Goal: Task Accomplishment & Management: Complete application form

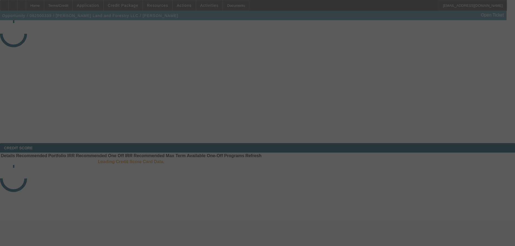
select select "3"
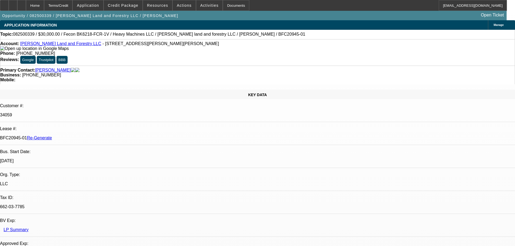
select select "0"
select select "2"
select select "0"
select select "6"
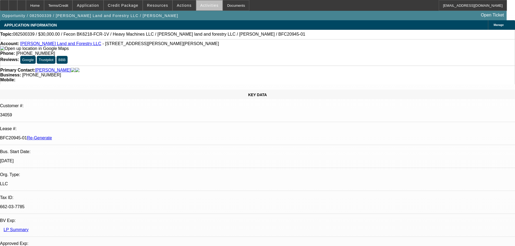
click at [208, 10] on span at bounding box center [209, 5] width 26 height 13
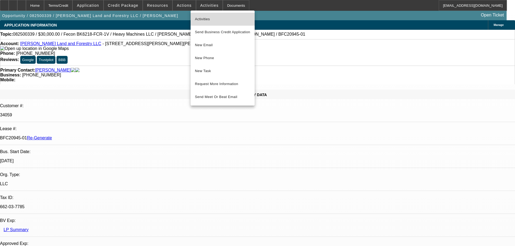
click at [208, 24] on button "Activities" at bounding box center [222, 19] width 64 height 13
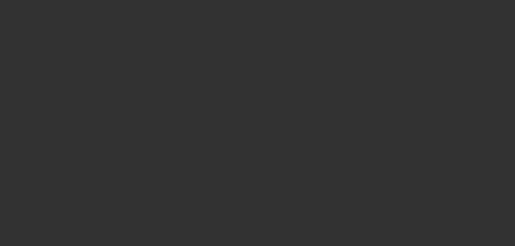
select select "3"
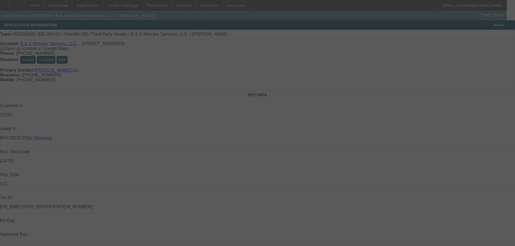
select select "0"
select select "6"
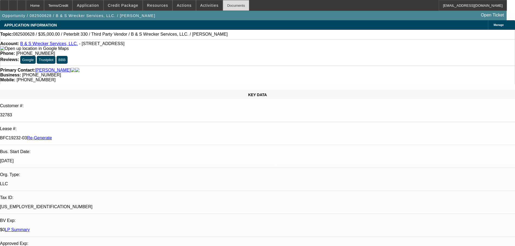
click at [223, 8] on div "Documents" at bounding box center [236, 5] width 26 height 11
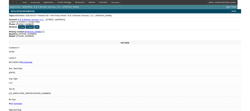
scroll to position [243, 0]
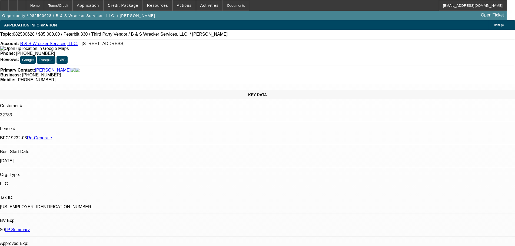
drag, startPoint x: 400, startPoint y: 184, endPoint x: 390, endPoint y: 185, distance: 10.0
copy p "2,408"
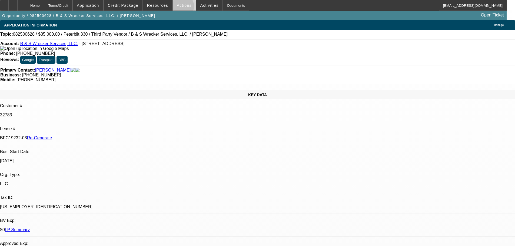
click at [180, 8] on span at bounding box center [184, 5] width 23 height 13
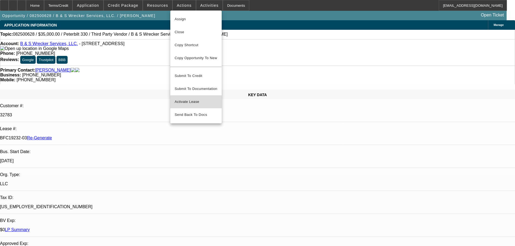
click at [197, 100] on span "Activate Lease" at bounding box center [196, 102] width 43 height 6
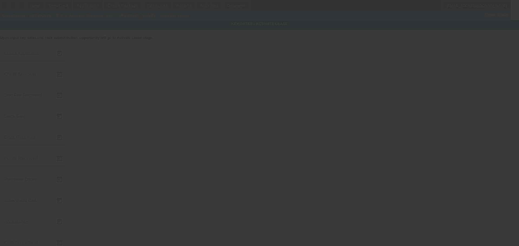
type input "8/22/2025"
type input "9/8/2025"
type input "9/10/2025"
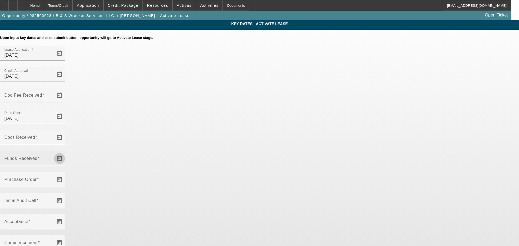
click at [66, 152] on span "Open calendar" at bounding box center [59, 158] width 13 height 13
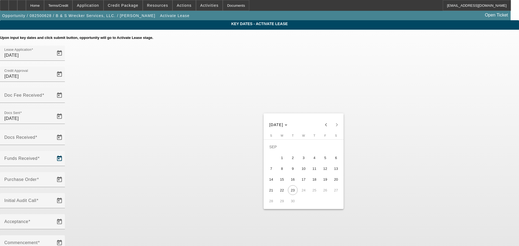
click at [324, 169] on span "12" at bounding box center [325, 169] width 10 height 10
type input "9/12/2025"
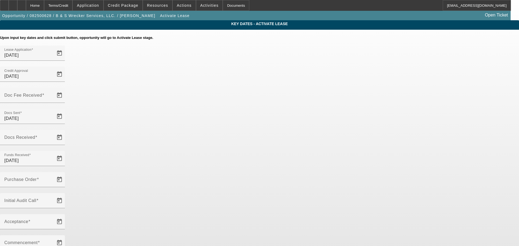
click at [384, 198] on div "Key Dates - Activate Lease Upon input key dates and click submit button, opport…" at bounding box center [259, 186] width 519 height 332
click at [66, 173] on span "Open calendar" at bounding box center [59, 179] width 13 height 13
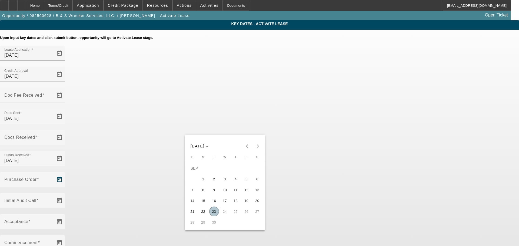
drag, startPoint x: 212, startPoint y: 213, endPoint x: 298, endPoint y: 152, distance: 105.1
click at [212, 213] on span "23" at bounding box center [214, 212] width 10 height 10
type input "9/23/2025"
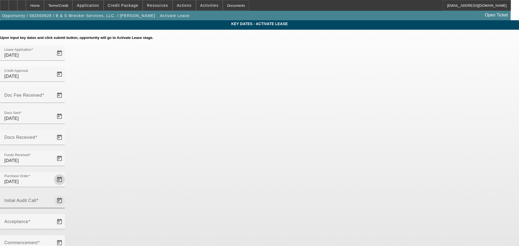
click at [66, 194] on span "Open calendar" at bounding box center [59, 200] width 13 height 13
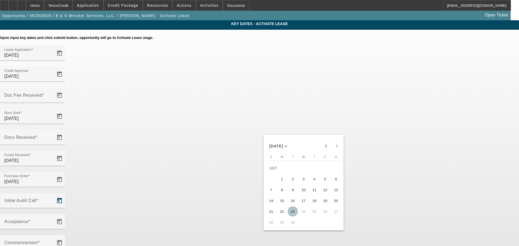
click at [292, 213] on span "23" at bounding box center [293, 212] width 10 height 10
type input "9/23/2025"
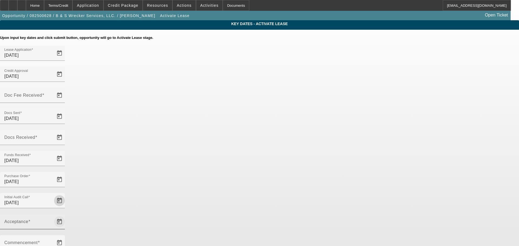
drag, startPoint x: 251, startPoint y: 138, endPoint x: 247, endPoint y: 151, distance: 13.5
click at [65, 187] on div at bounding box center [32, 190] width 65 height 6
click at [66, 215] on span "Open calendar" at bounding box center [59, 221] width 13 height 13
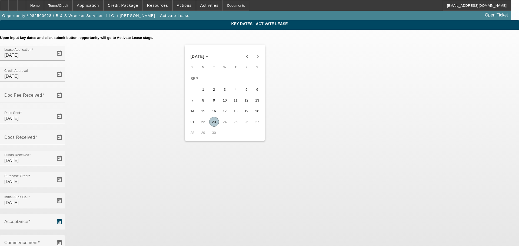
click at [214, 122] on span "23" at bounding box center [214, 122] width 10 height 10
type input "9/23/2025"
type input "10/1/2025"
type input "11/1/2025"
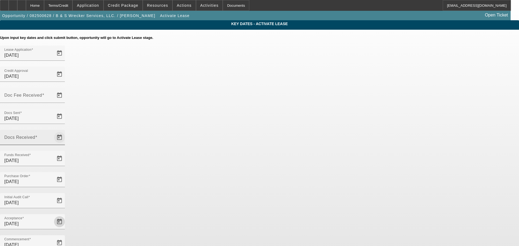
click at [66, 131] on span "Open calendar" at bounding box center [59, 137] width 13 height 13
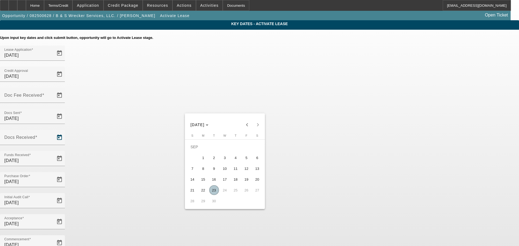
click at [223, 172] on span "10" at bounding box center [225, 169] width 10 height 10
type input "9/10/2025"
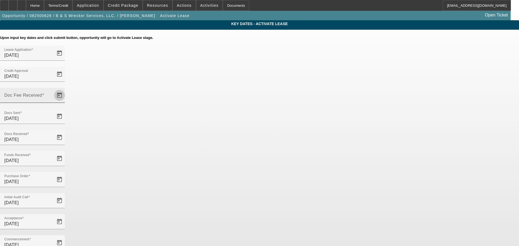
click at [66, 89] on span "Open calendar" at bounding box center [59, 95] width 13 height 13
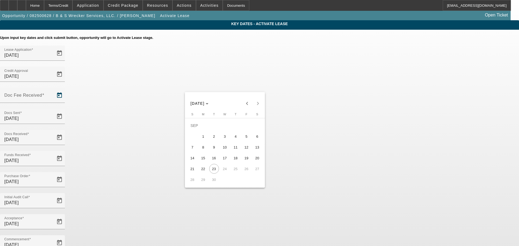
click at [220, 148] on span "10" at bounding box center [225, 147] width 10 height 10
type input "9/10/2025"
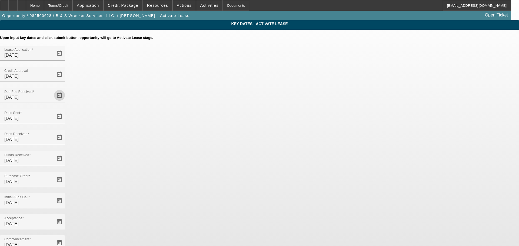
click at [398, 123] on div "Key Dates - Activate Lease Upon input key dates and click submit button, opport…" at bounding box center [259, 186] width 519 height 332
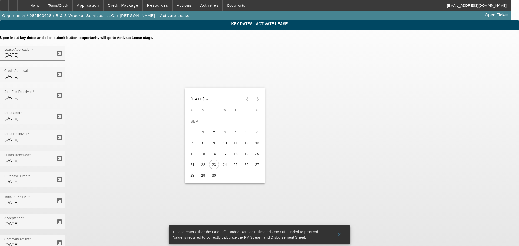
click at [202, 177] on span "29" at bounding box center [203, 175] width 10 height 10
type input "9/29/2025"
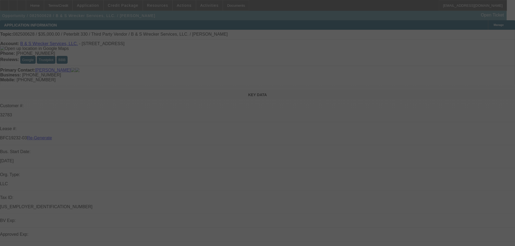
select select "4"
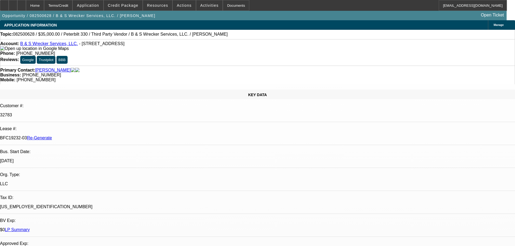
select select "0"
select select "6"
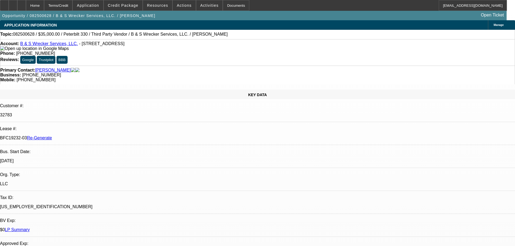
drag, startPoint x: 384, startPoint y: 50, endPoint x: 402, endPoint y: 106, distance: 58.8
drag, startPoint x: 381, startPoint y: 196, endPoint x: 348, endPoint y: 191, distance: 33.1
copy div "259 Ruidosa Ave Abilene, TX 79605"
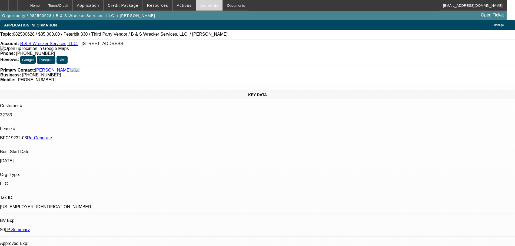
click at [204, 10] on span at bounding box center [209, 5] width 26 height 13
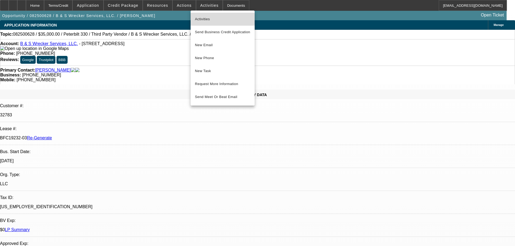
click at [207, 19] on span "Activities" at bounding box center [222, 19] width 55 height 6
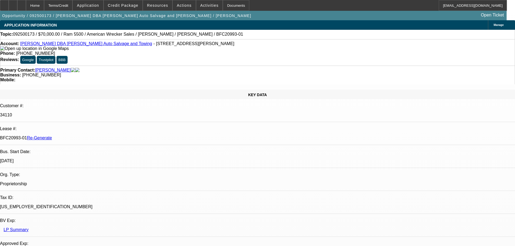
select select "4"
select select "0"
select select "2"
select select "0"
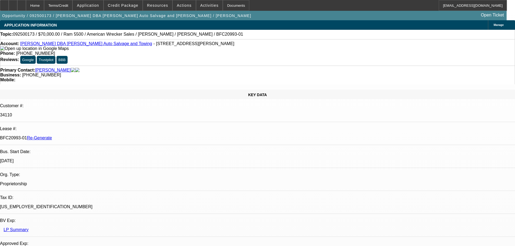
select select "6"
click at [212, 10] on span at bounding box center [209, 5] width 26 height 13
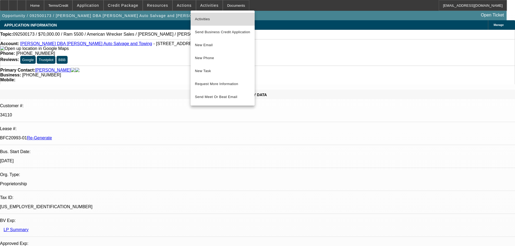
click at [209, 22] on span "Activities" at bounding box center [222, 19] width 55 height 6
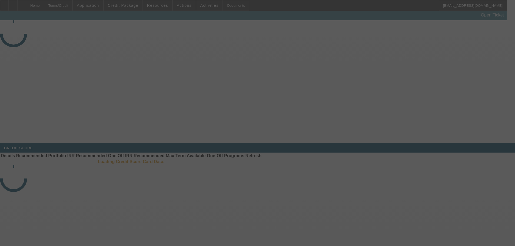
select select "3"
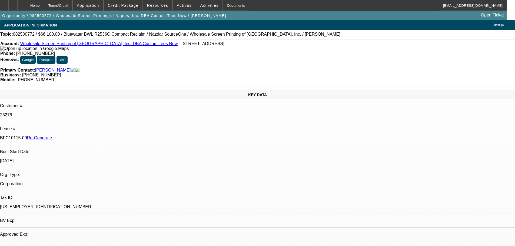
select select "0"
select select "1"
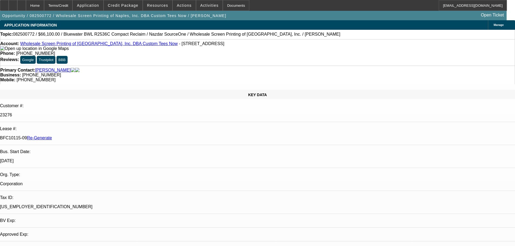
select select "2"
click at [203, 6] on span "Activities" at bounding box center [209, 5] width 18 height 4
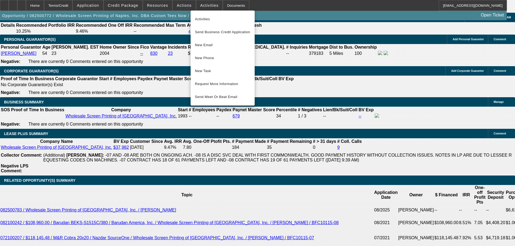
scroll to position [973, 0]
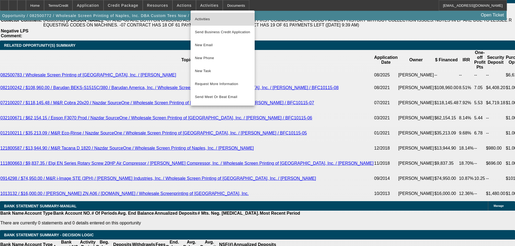
click at [220, 18] on span "Activities" at bounding box center [222, 19] width 55 height 6
